Goal: Use online tool/utility: Utilize a website feature to perform a specific function

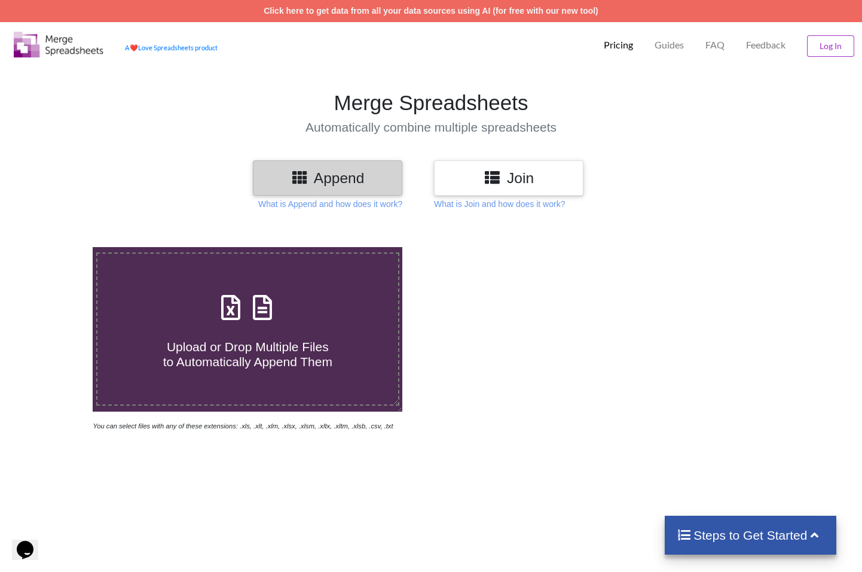
click at [529, 181] on h3 "Join" at bounding box center [509, 177] width 132 height 17
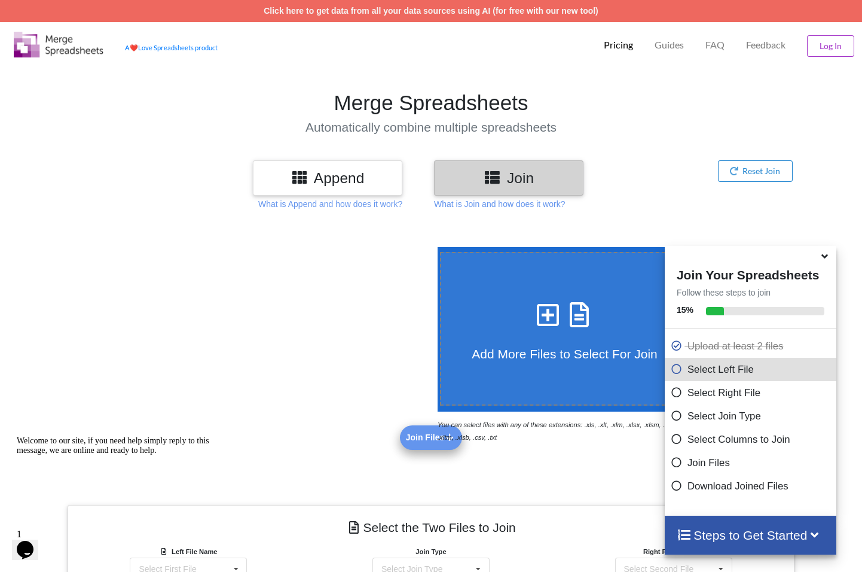
scroll to position [337, 0]
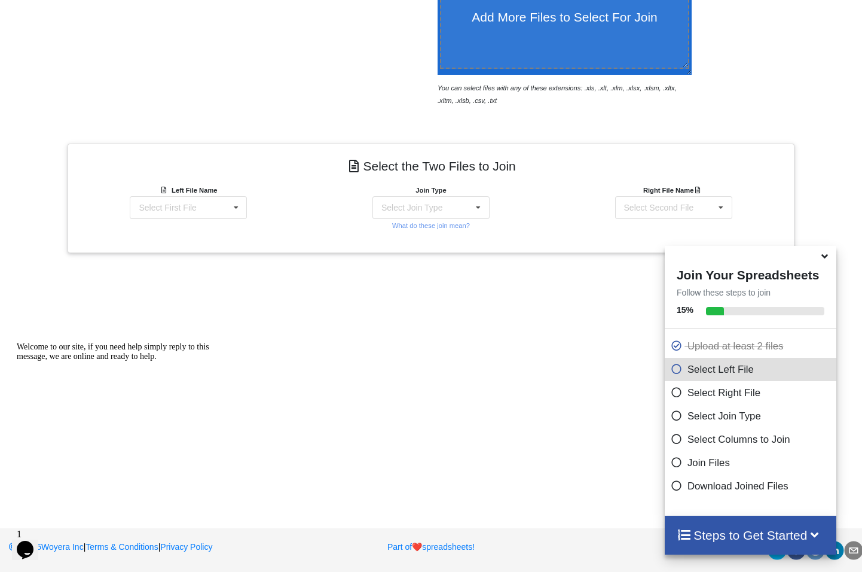
click at [825, 260] on icon at bounding box center [825, 254] width 13 height 11
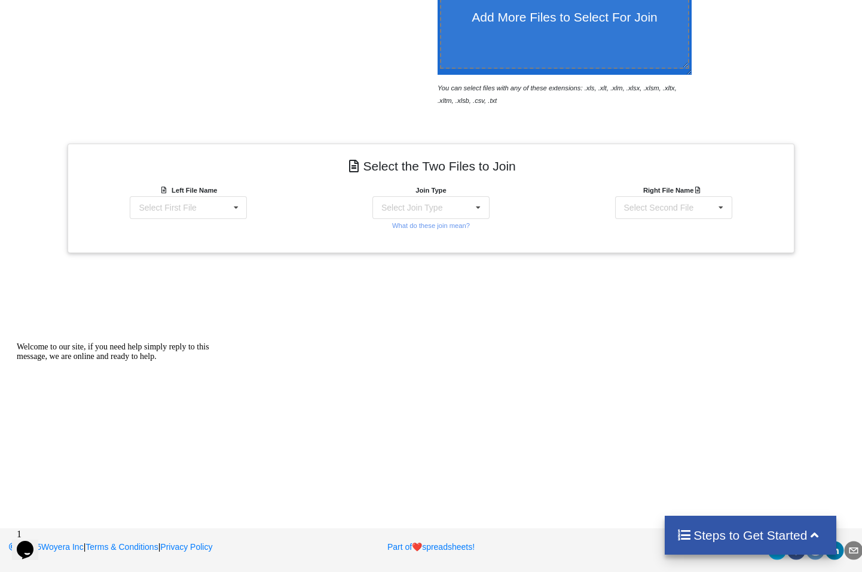
click at [17, 342] on icon "Chat attention grabber" at bounding box center [17, 342] width 0 height 0
click at [222, 197] on div "Select First File matters [DATE] 08-41-14.csv Matter balance summary (09_24_202…" at bounding box center [188, 207] width 117 height 23
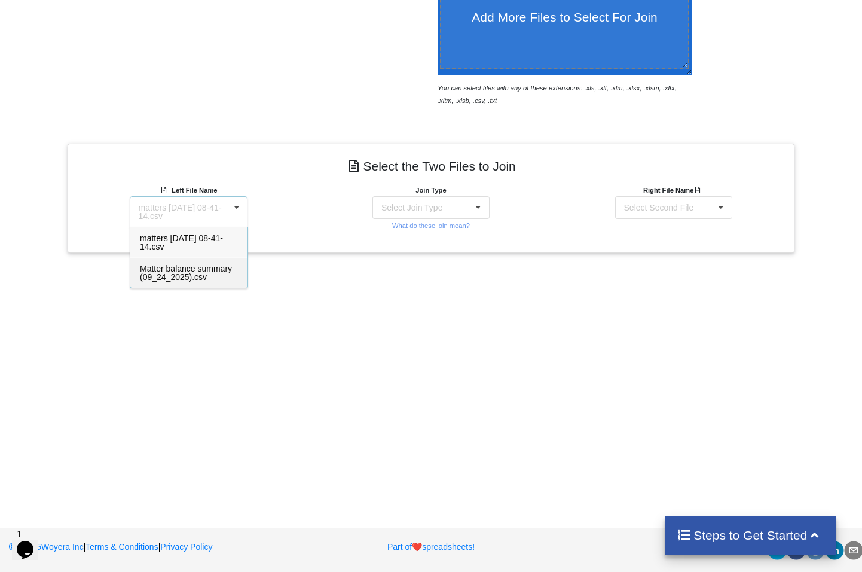
click at [170, 280] on span "Matter balance summary (09_24_2025).csv" at bounding box center [186, 273] width 92 height 18
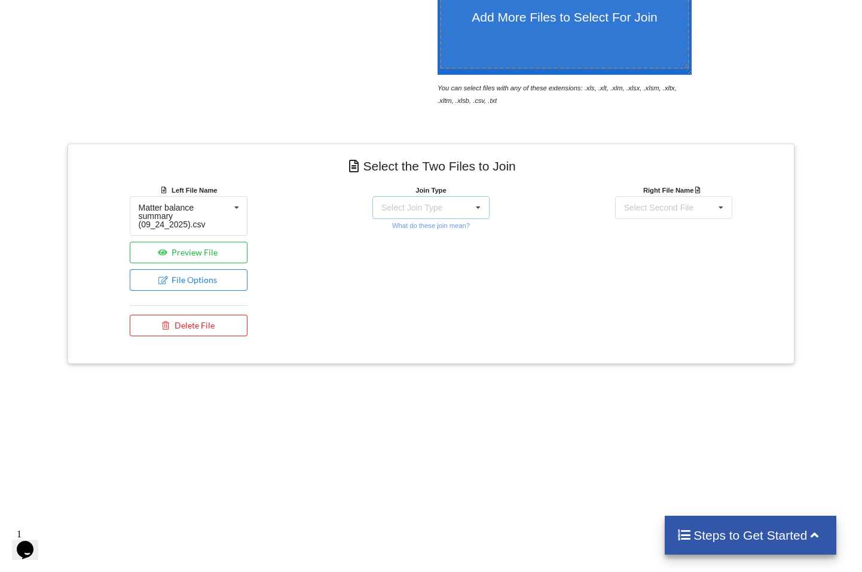
click at [458, 206] on div "Select Join Type INNER JOIN LEFT JOIN RIGHT JOIN FULL JOIN" at bounding box center [431, 207] width 117 height 23
click at [425, 233] on span "INNER JOIN" at bounding box center [425, 238] width 47 height 10
click at [706, 202] on div "Select Second File matters [DATE] 08-41-14.csv Matter balance summary (09_24_20…" at bounding box center [673, 207] width 117 height 23
click at [662, 237] on span "matters [DATE] 08-41-14.csv" at bounding box center [666, 242] width 83 height 18
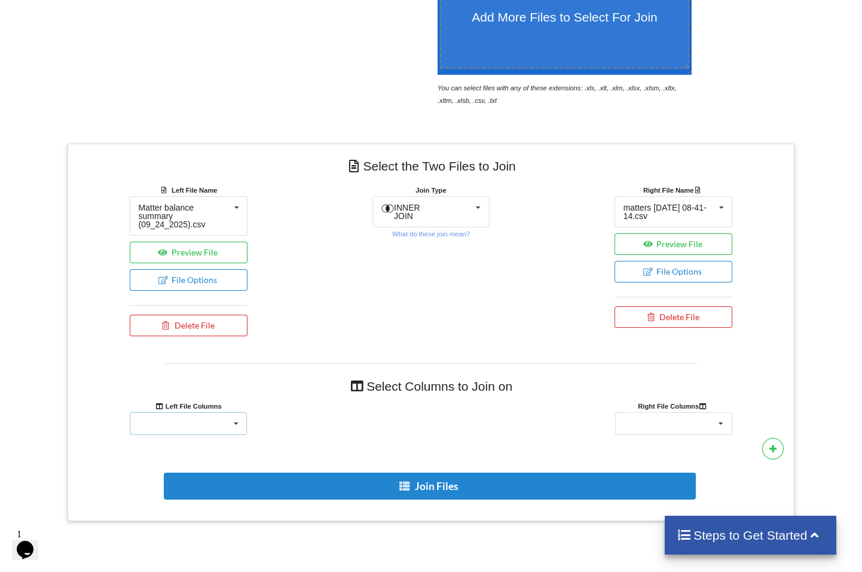
click at [213, 425] on div "Responsible Attorney Client Accounts Receivable Time In Progress Expense In Pro…" at bounding box center [188, 423] width 117 height 23
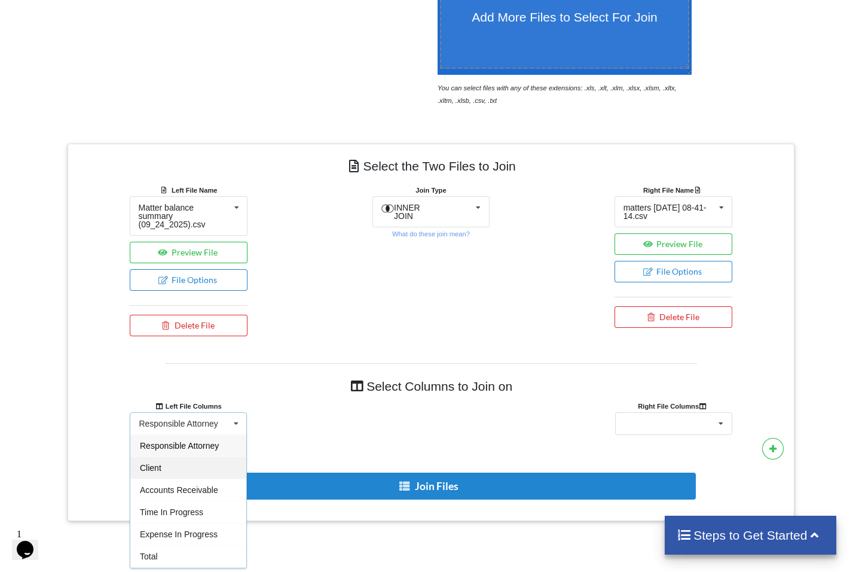
click at [186, 468] on div "Client" at bounding box center [188, 467] width 116 height 22
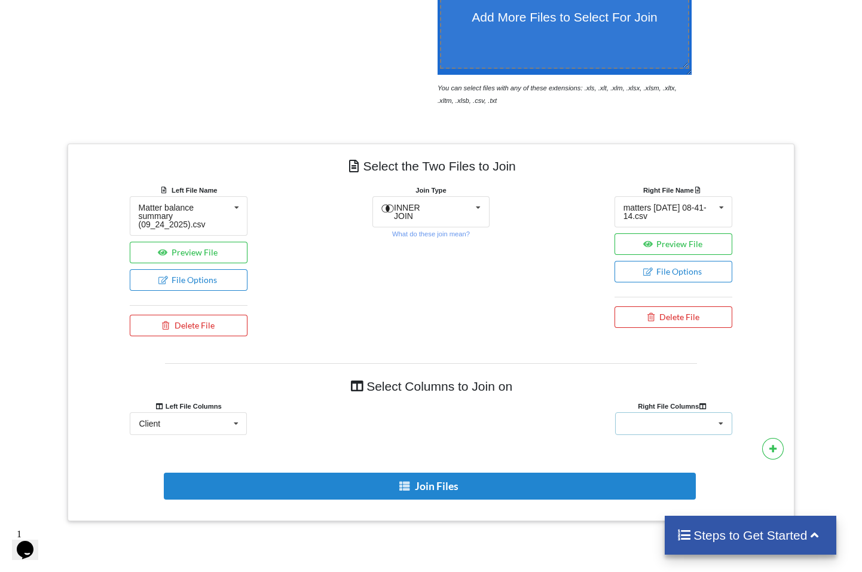
click at [673, 419] on div "Client Name Client Location Minimum Threshold Refill Request Due Hold/Lock No R…" at bounding box center [673, 423] width 117 height 23
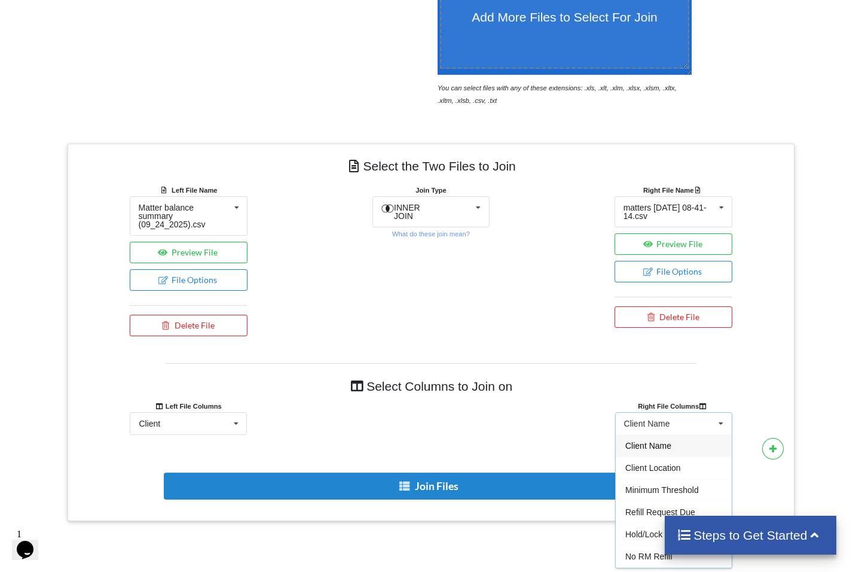
click at [654, 451] on div "Client Name" at bounding box center [674, 445] width 116 height 22
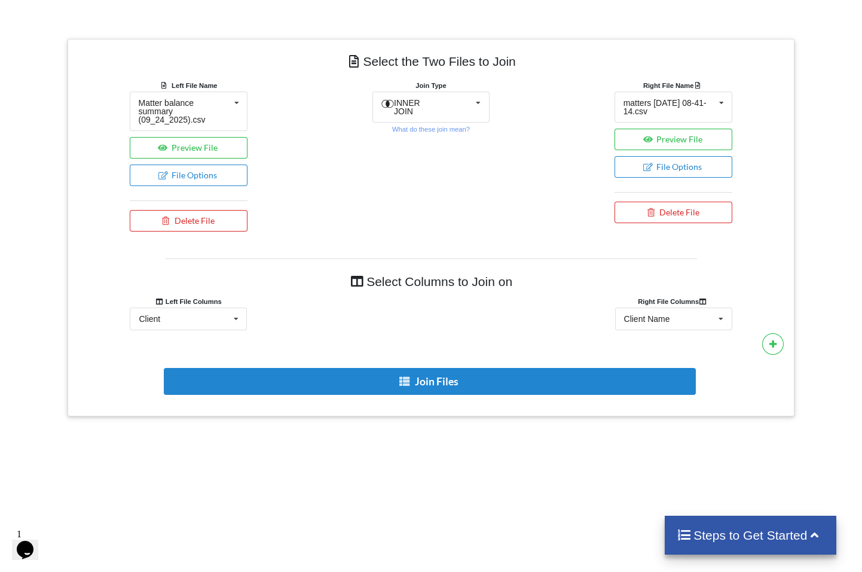
scroll to position [489, 0]
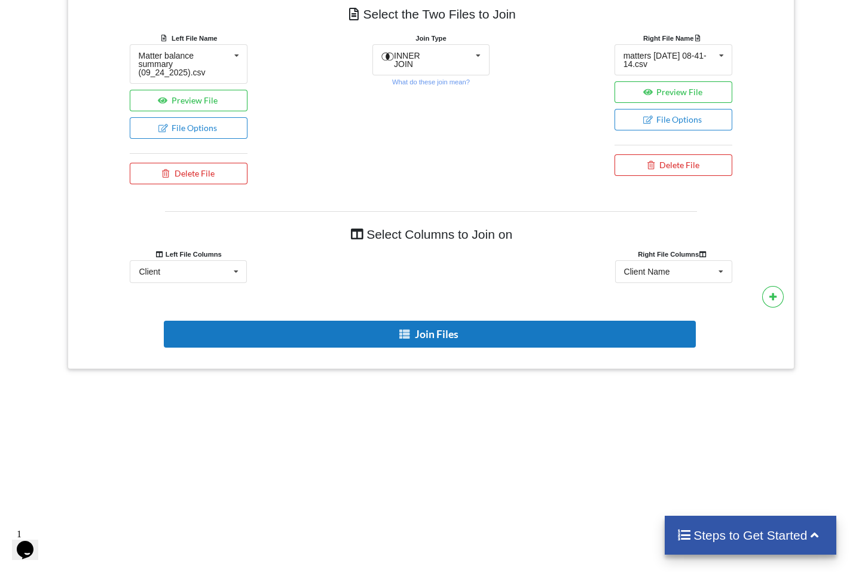
click at [443, 333] on button "Join Files" at bounding box center [430, 334] width 532 height 27
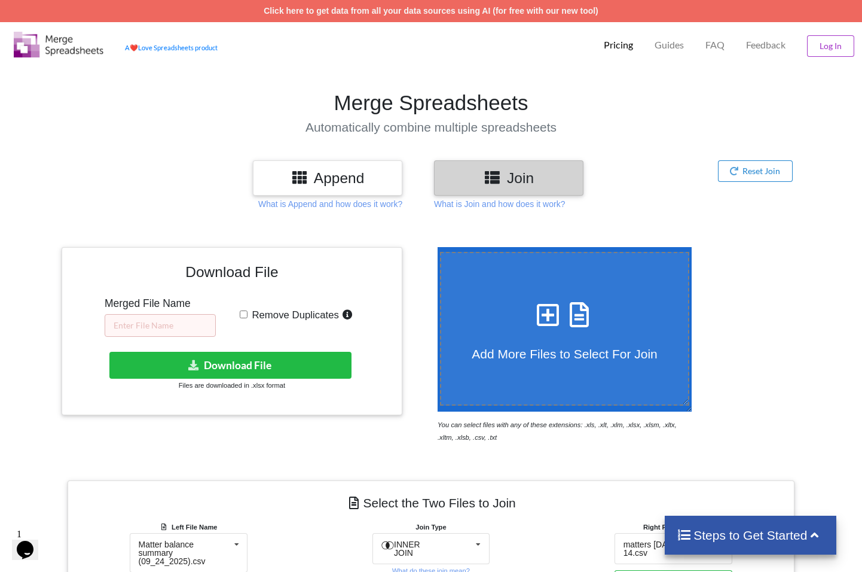
scroll to position [0, 0]
click at [165, 332] on input "text" at bounding box center [160, 325] width 111 height 23
type input "RM 09.24"
click at [242, 312] on input "Remove Duplicates" at bounding box center [244, 314] width 8 height 8
checkbox input "true"
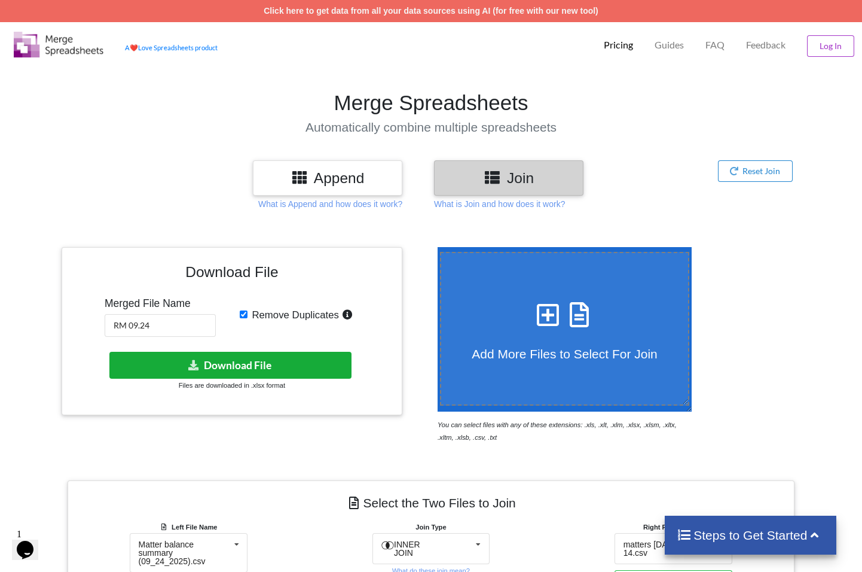
click at [263, 356] on button "Download File" at bounding box center [230, 365] width 242 height 27
